Goal: Task Accomplishment & Management: Manage account settings

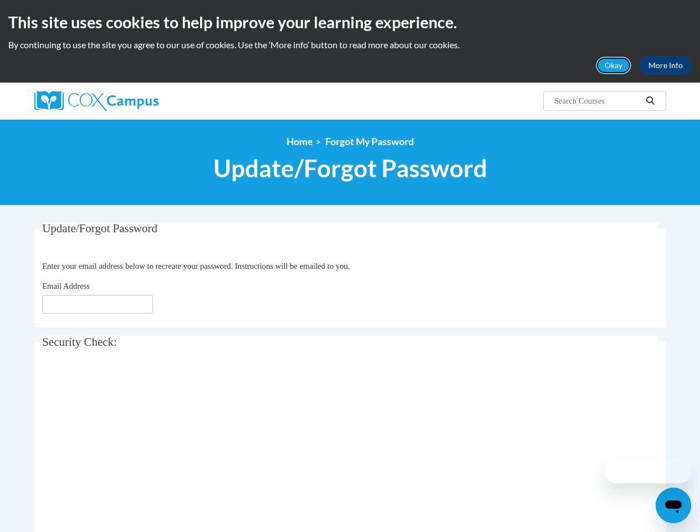
click at [614, 65] on button "Okay" at bounding box center [613, 66] width 35 height 18
click at [650, 136] on div "<en>Home</en><fr>Accueil</fr><de>Zuhause</de><it>Casa</it><es>Casa</es><pt>Casa…" at bounding box center [350, 162] width 649 height 53
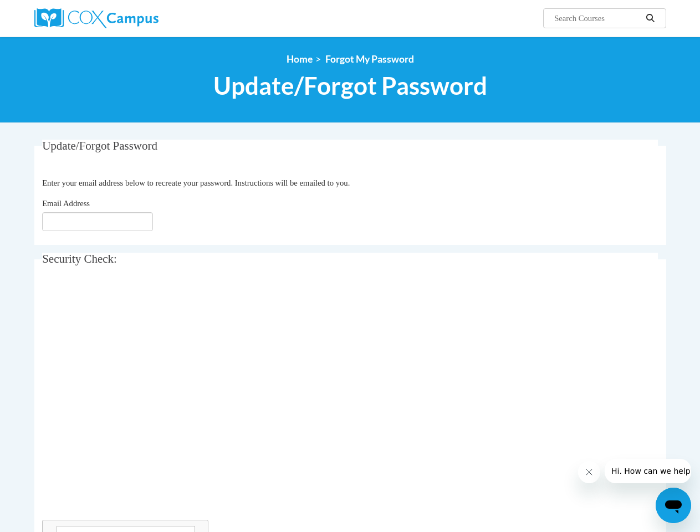
click at [589, 472] on icon "Close message from company" at bounding box center [589, 473] width 6 height 6
click at [648, 471] on span "Hi. How can we help?" at bounding box center [652, 471] width 83 height 9
click at [674, 506] on icon "Open messaging window" at bounding box center [673, 507] width 17 height 13
